Goal: Check status: Check status

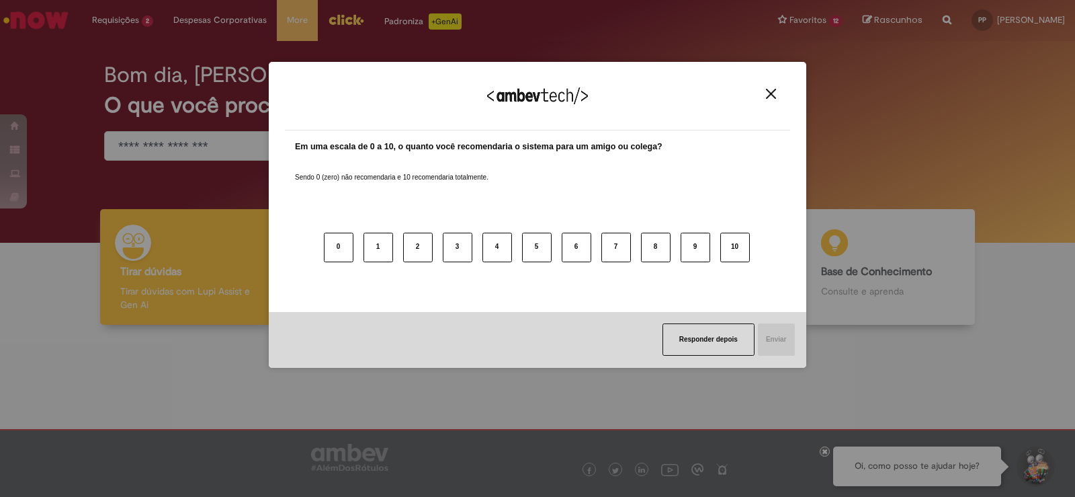
click at [768, 88] on button "Close" at bounding box center [771, 93] width 18 height 11
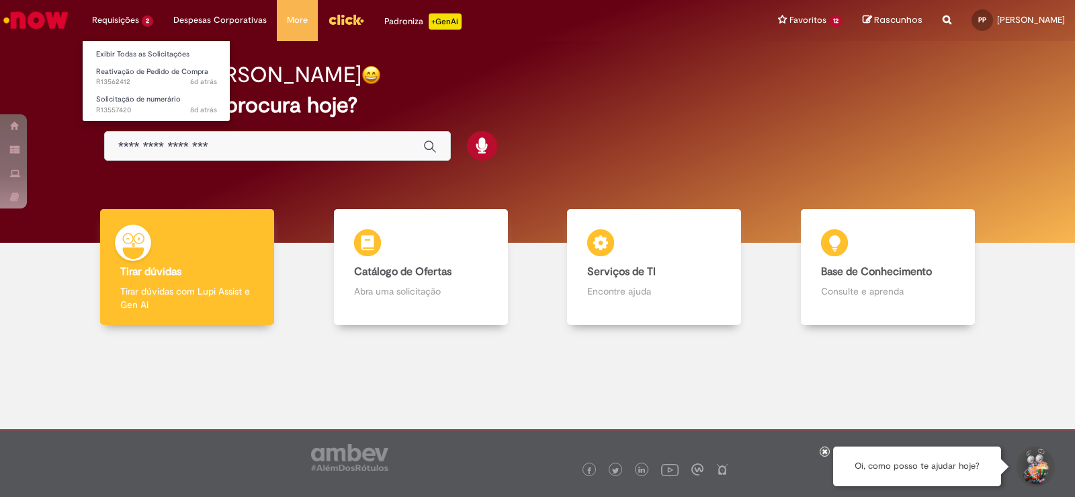
click at [126, 19] on li "Requisições 2 Exibir Todas as Solicitações Reativação de Pedido de Compra 6d at…" at bounding box center [122, 20] width 81 height 40
click at [140, 100] on span "Solicitação de numerário" at bounding box center [138, 99] width 85 height 10
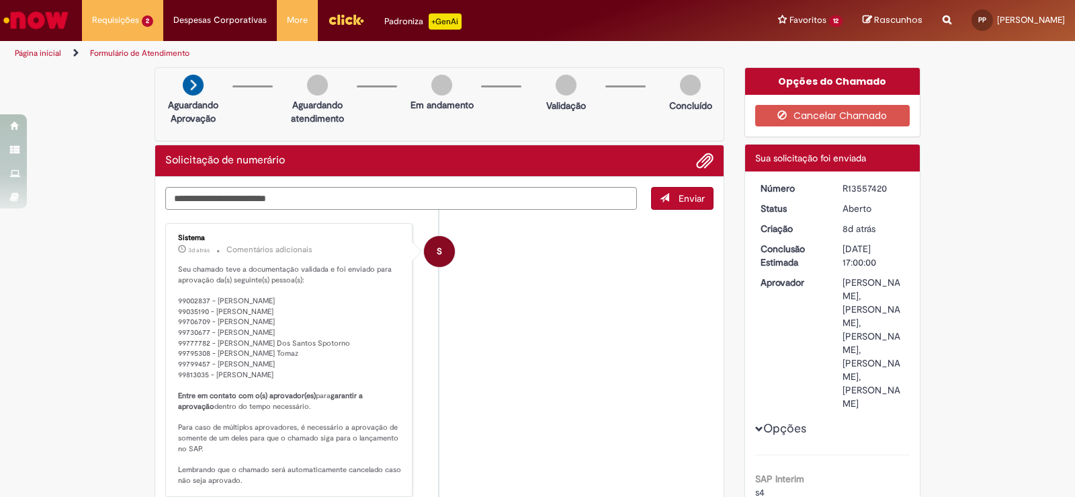
drag, startPoint x: 835, startPoint y: 192, endPoint x: 885, endPoint y: 186, distance: 50.2
click at [885, 186] on dd "R13557420" at bounding box center [874, 187] width 83 height 13
